Goal: Use online tool/utility: Utilize a website feature to perform a specific function

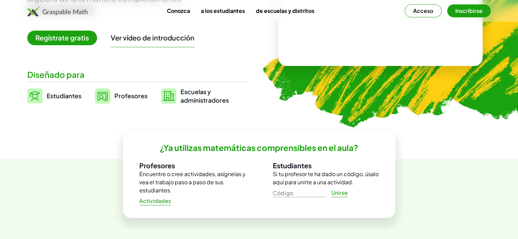
scroll to position [136, 0]
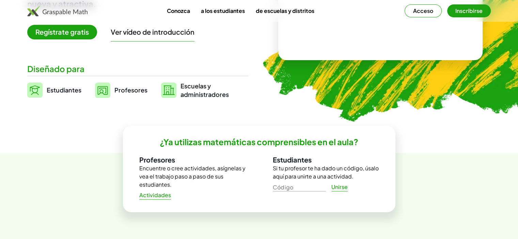
click at [440, 137] on img at bounding box center [420, 1] width 344 height 290
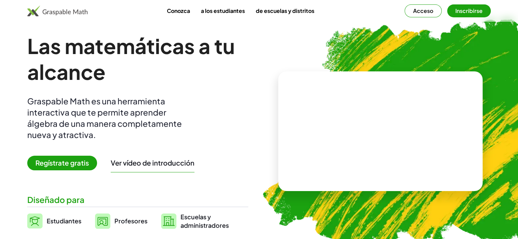
scroll to position [0, 0]
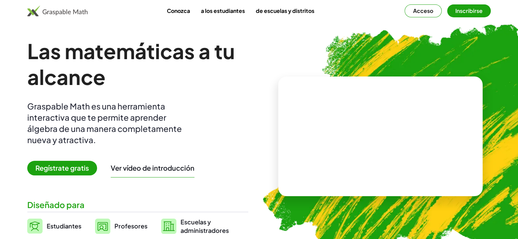
click at [186, 14] on font "Conozca" at bounding box center [178, 10] width 23 height 7
click at [67, 227] on font "Estudiantes" at bounding box center [64, 226] width 35 height 8
click at [70, 171] on font "Regístrate gratis" at bounding box center [61, 168] width 53 height 9
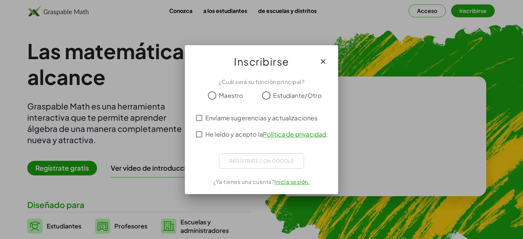
click at [219, 97] on font "Maestro" at bounding box center [231, 96] width 24 height 8
click at [210, 119] on font "Envíame sugerencias y actualizaciones" at bounding box center [261, 118] width 112 height 8
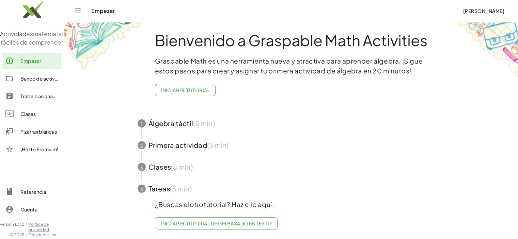
scroll to position [10, 0]
click at [105, 12] on div "Empezar" at bounding box center [274, 10] width 366 height 7
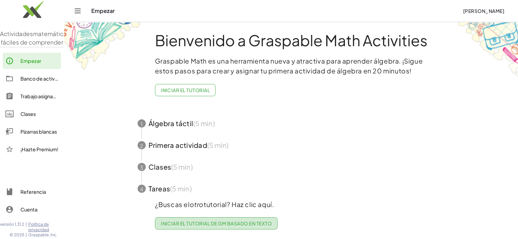
click at [222, 221] on font "Iniciar el tutorial de GM basado en texto" at bounding box center [216, 224] width 111 height 6
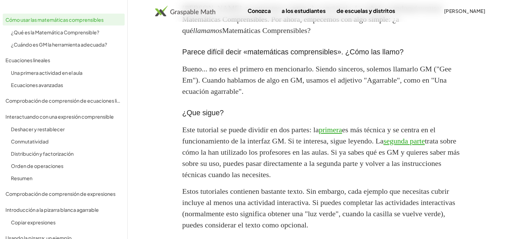
scroll to position [690, 0]
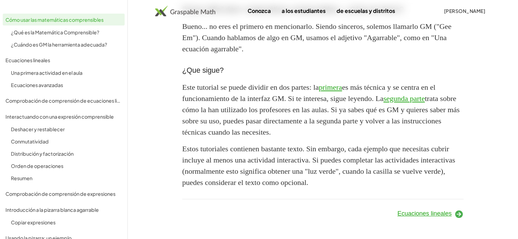
click at [168, 8] on img at bounding box center [185, 10] width 60 height 11
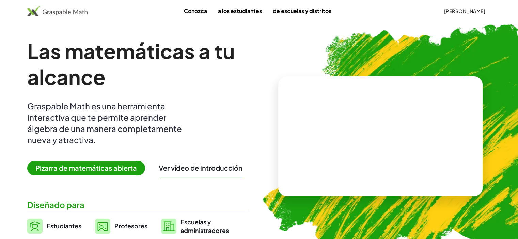
click at [114, 167] on font "Pizarra de matemáticas abierta" at bounding box center [85, 168] width 101 height 9
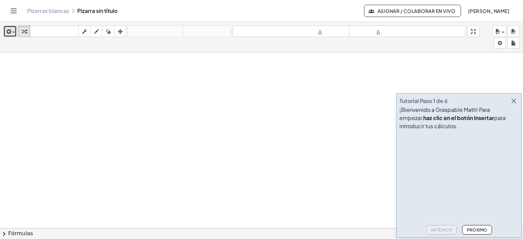
click at [12, 31] on div "button" at bounding box center [10, 31] width 10 height 8
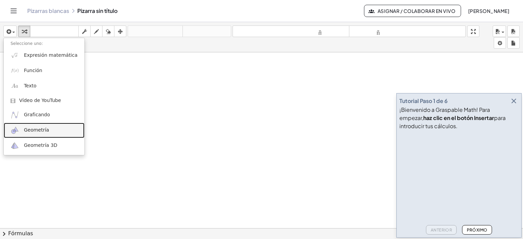
click at [40, 131] on font "Geometría" at bounding box center [36, 129] width 25 height 5
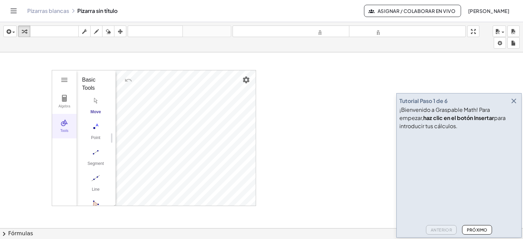
click at [65, 126] on img "Geometry" at bounding box center [64, 123] width 8 height 8
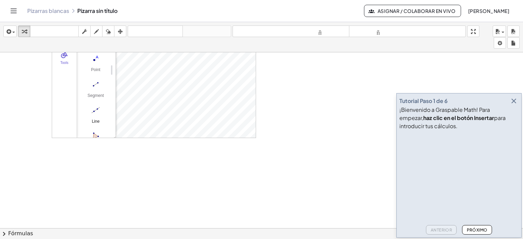
scroll to position [68, 0]
click at [97, 91] on img "Circle with Center through Point. Select center point, then point on circle" at bounding box center [95, 95] width 27 height 11
click at [95, 83] on img "Segment. Select two points or positions" at bounding box center [95, 84] width 27 height 11
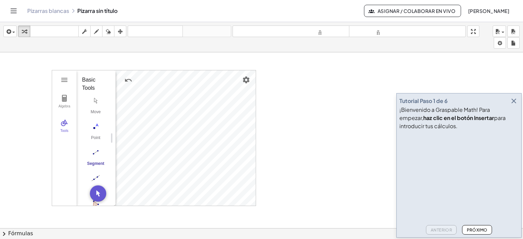
click at [123, 58] on div at bounding box center [261, 233] width 523 height 362
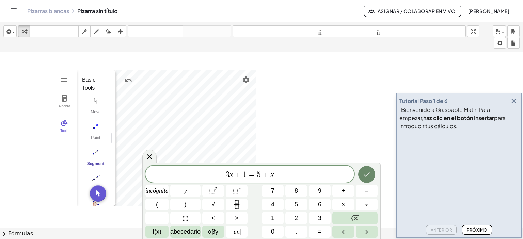
click at [369, 176] on icon "Hecho" at bounding box center [366, 174] width 8 height 8
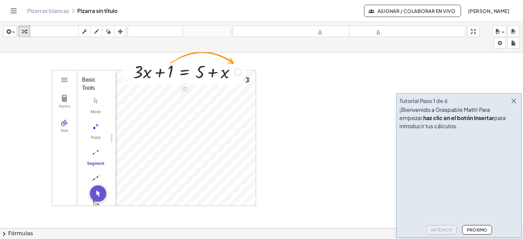
click at [158, 64] on div at bounding box center [187, 71] width 115 height 23
